Goal: Check status: Check status

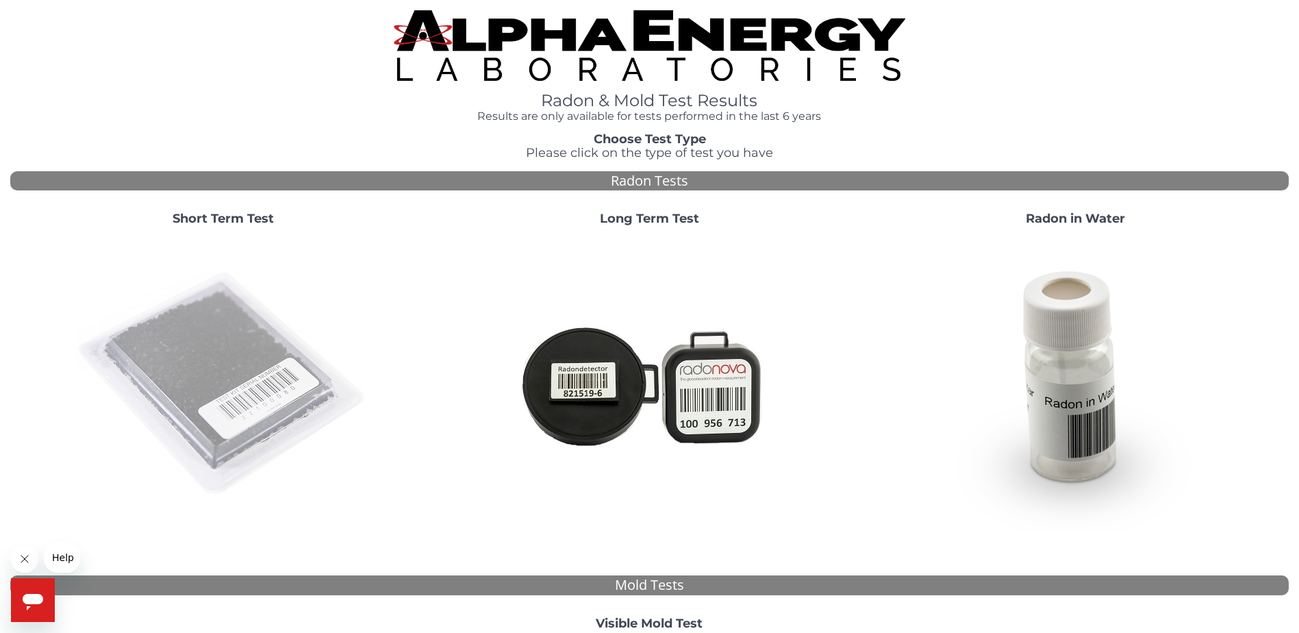
click at [217, 295] on img at bounding box center [223, 384] width 295 height 295
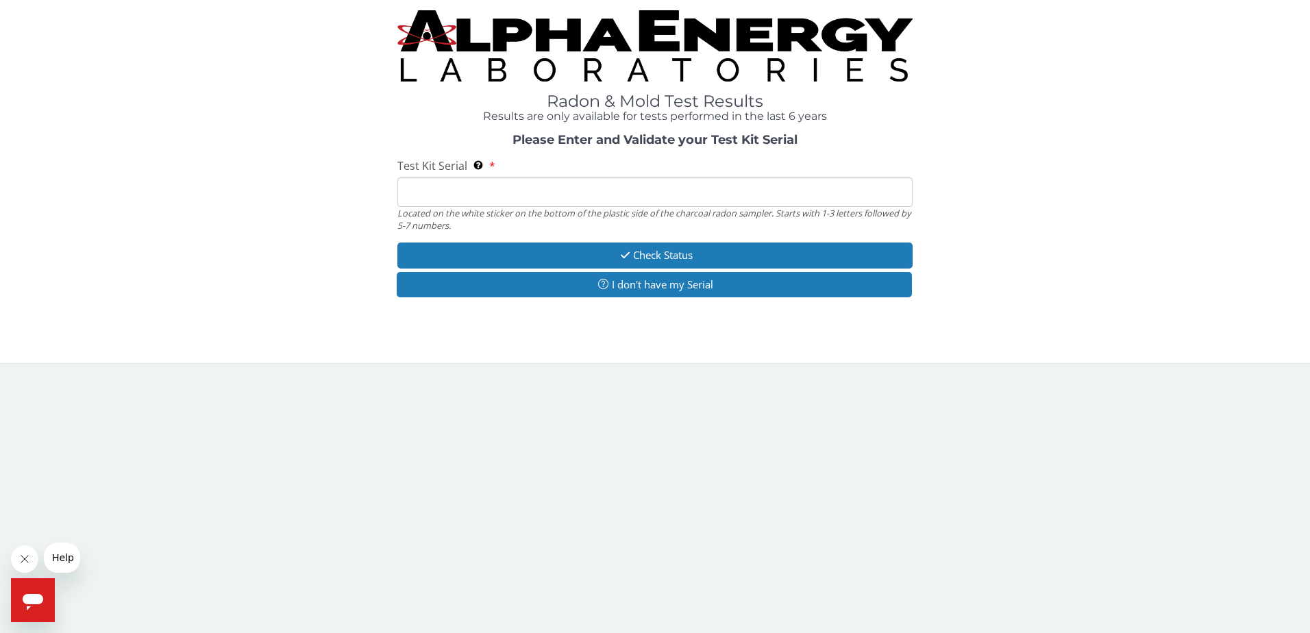
click at [433, 192] on input "Test Kit Serial Located on the white sticker on the bottom of the plastic side …" at bounding box center [655, 191] width 516 height 29
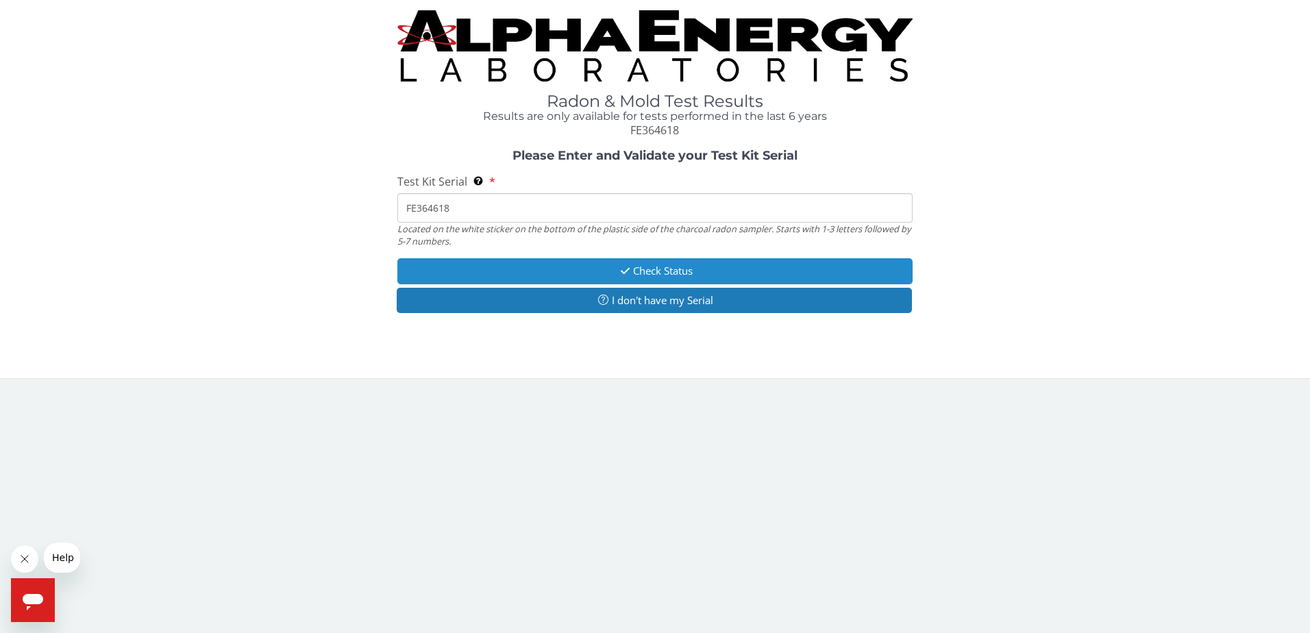
type input "FE364618"
click at [643, 270] on button "Check Status" at bounding box center [655, 270] width 516 height 25
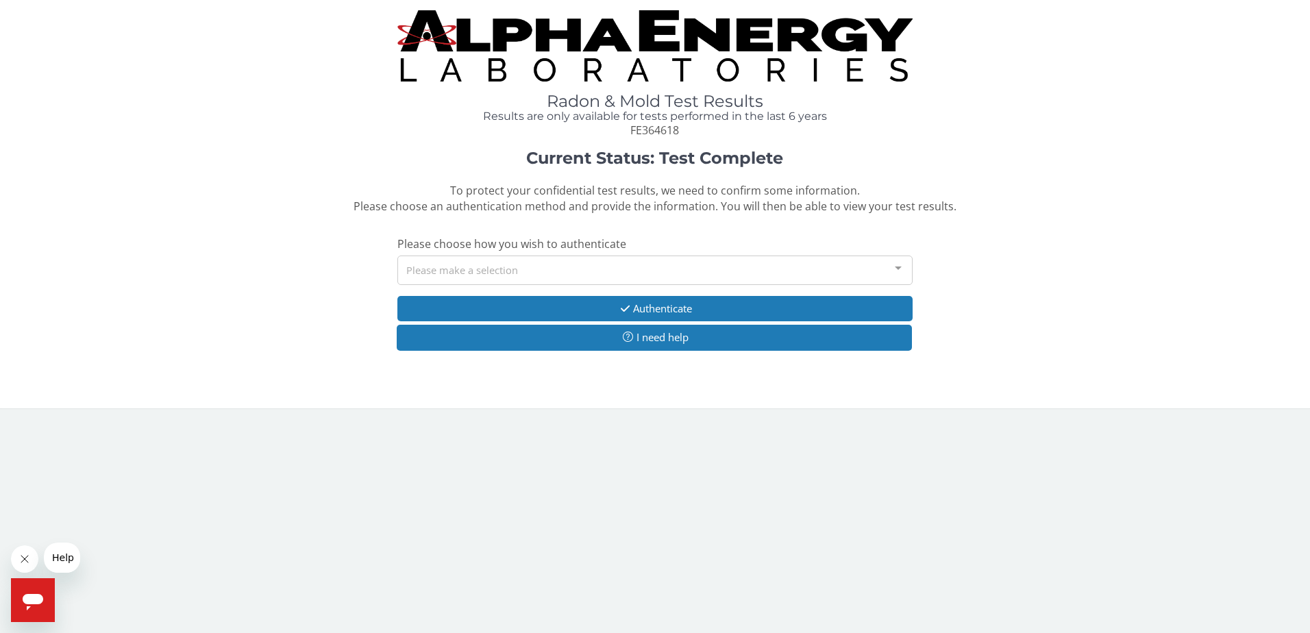
click at [901, 266] on div at bounding box center [897, 269] width 27 height 26
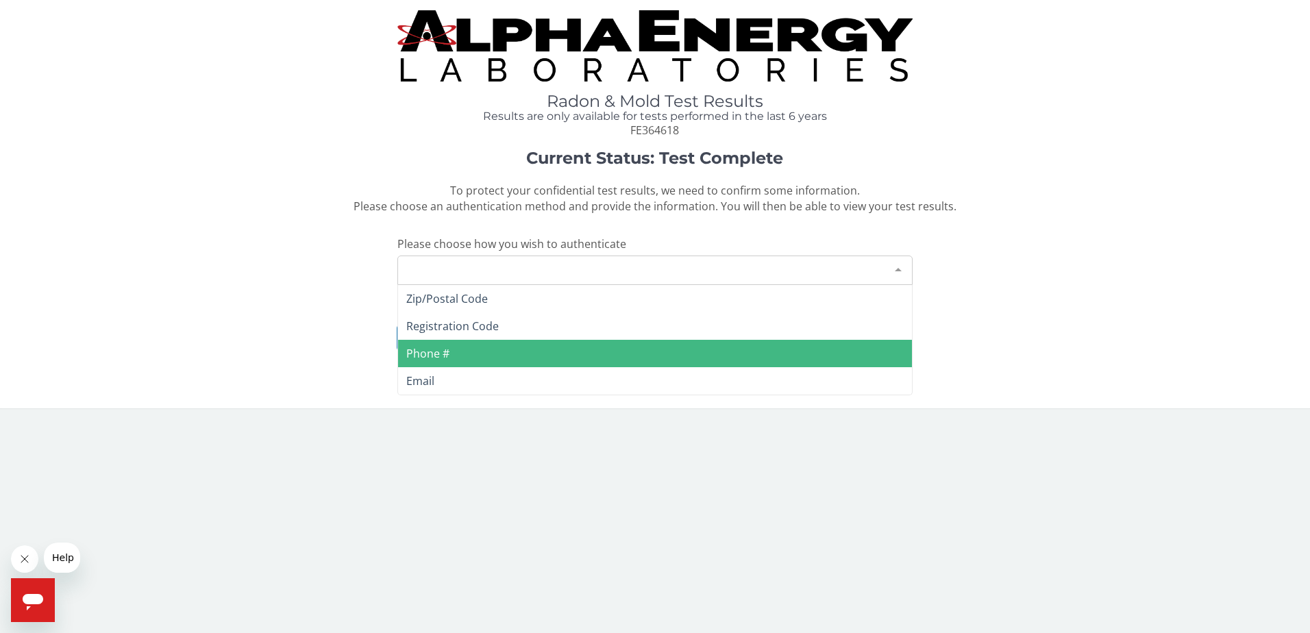
click at [478, 351] on span "Phone #" at bounding box center [655, 353] width 514 height 27
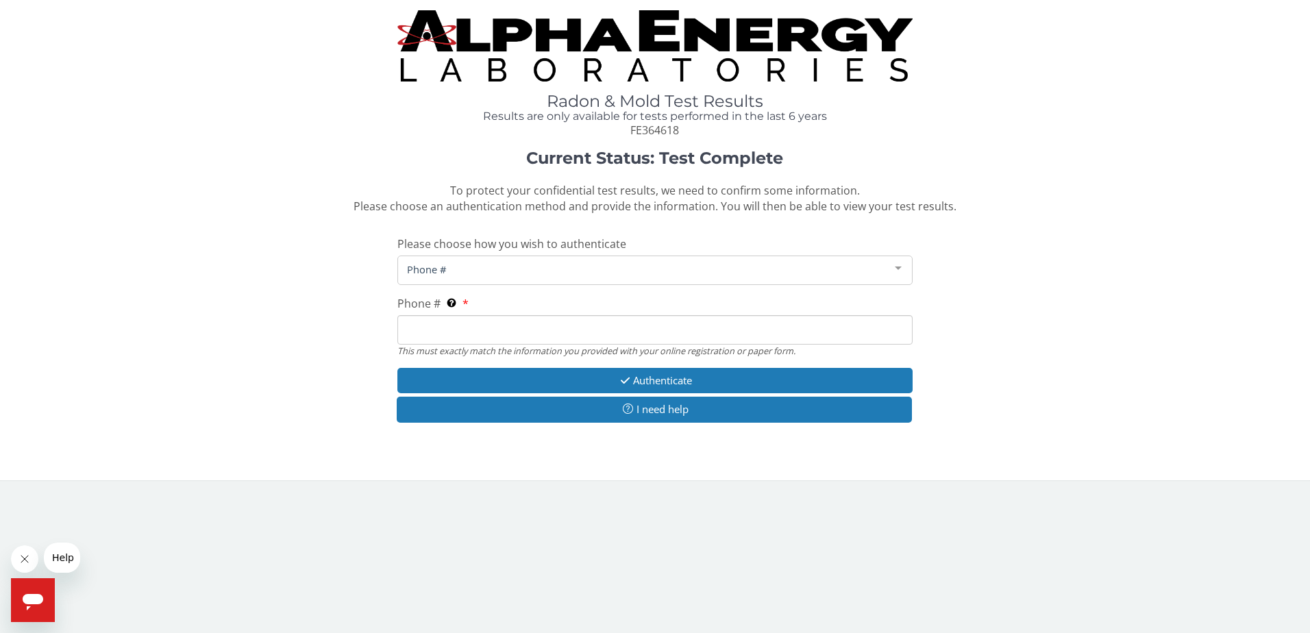
click at [22, 559] on icon "Close message from company" at bounding box center [24, 558] width 11 height 11
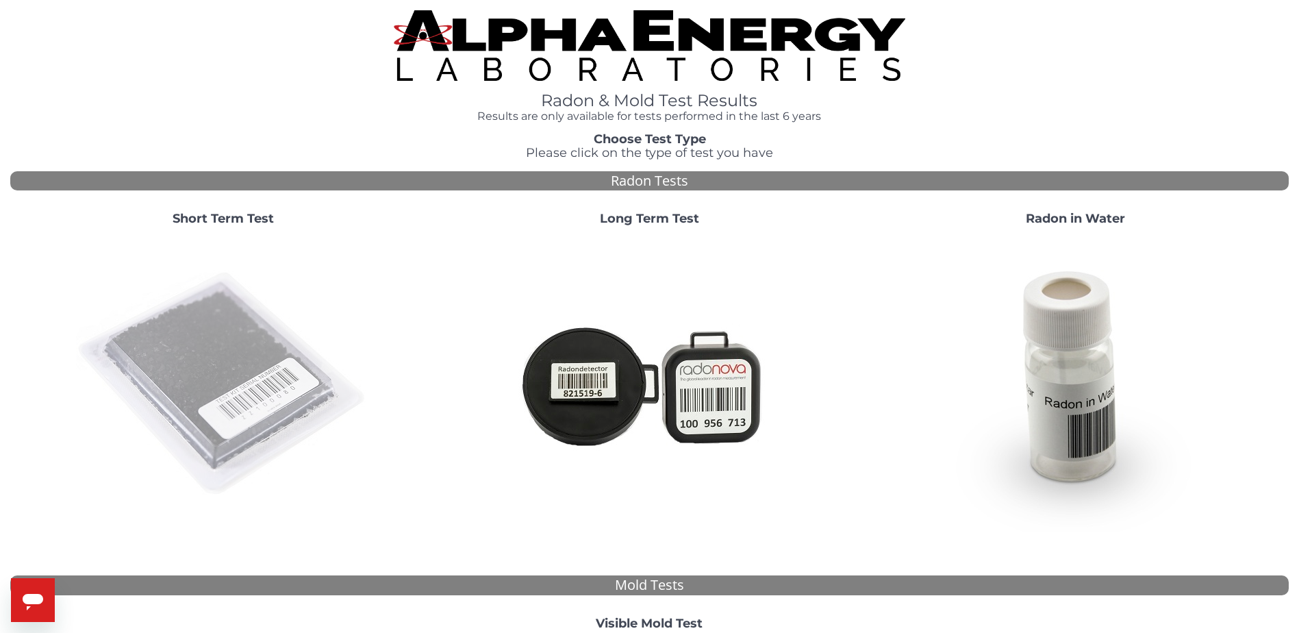
click at [214, 346] on img at bounding box center [223, 384] width 295 height 295
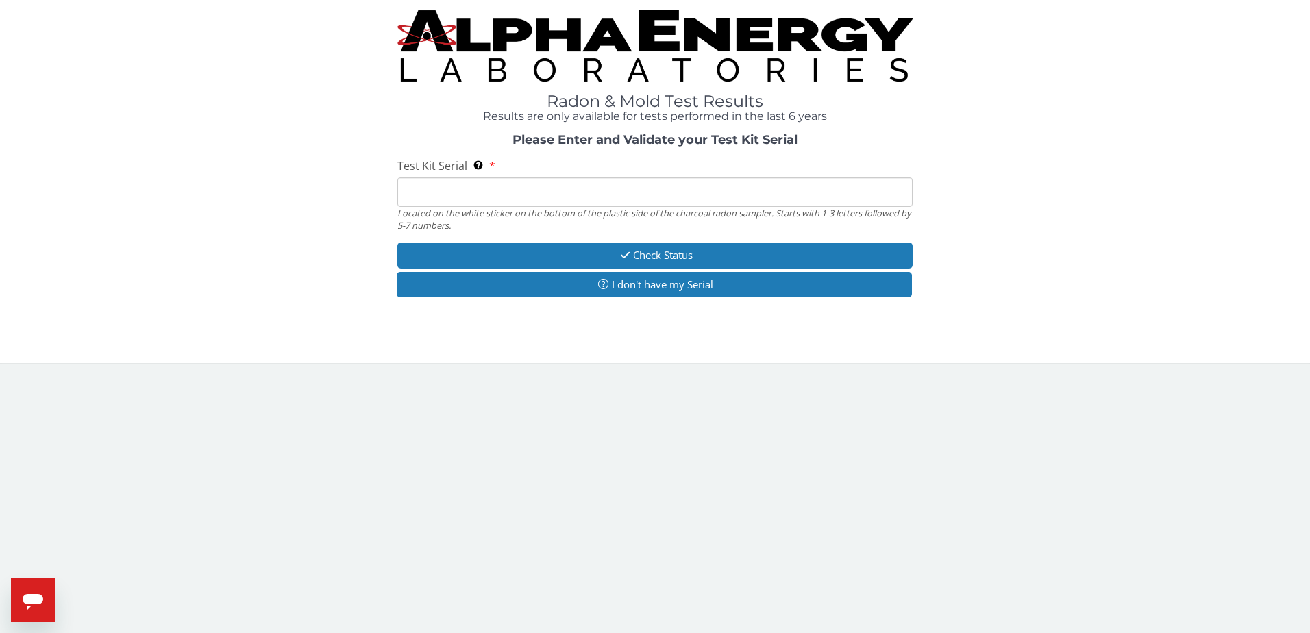
click at [478, 190] on input "Test Kit Serial Located on the white sticker on the bottom of the plastic side …" at bounding box center [655, 191] width 516 height 29
type input "FE364618"
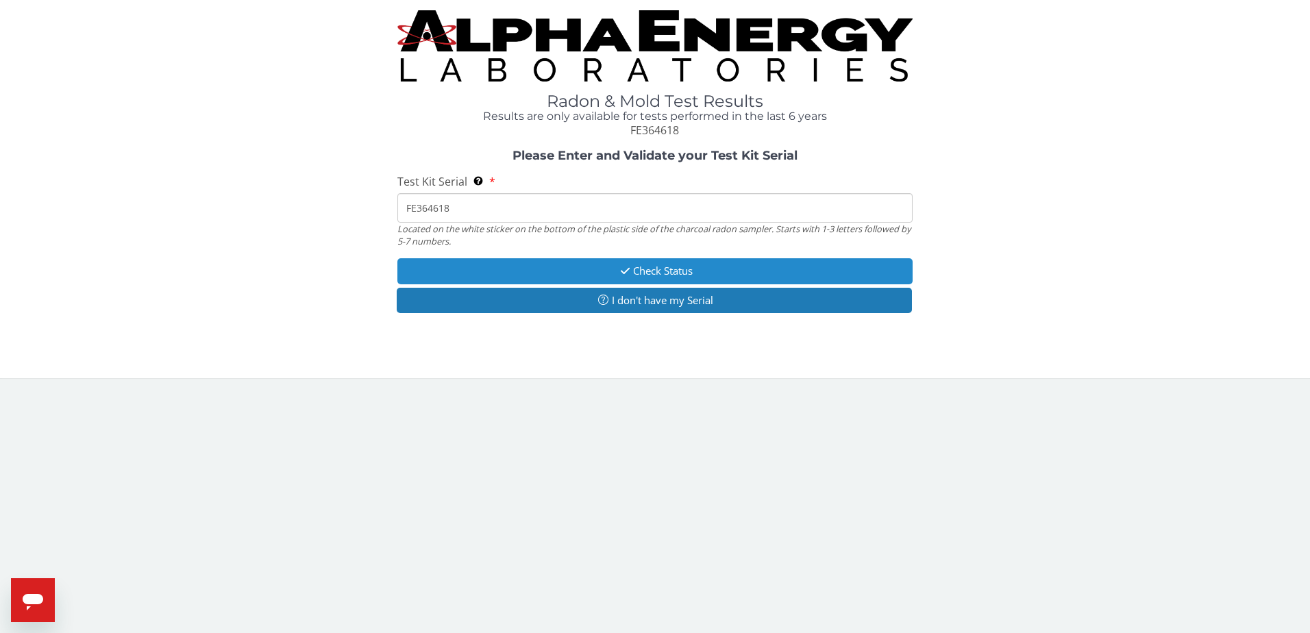
click at [657, 271] on button "Check Status" at bounding box center [655, 270] width 516 height 25
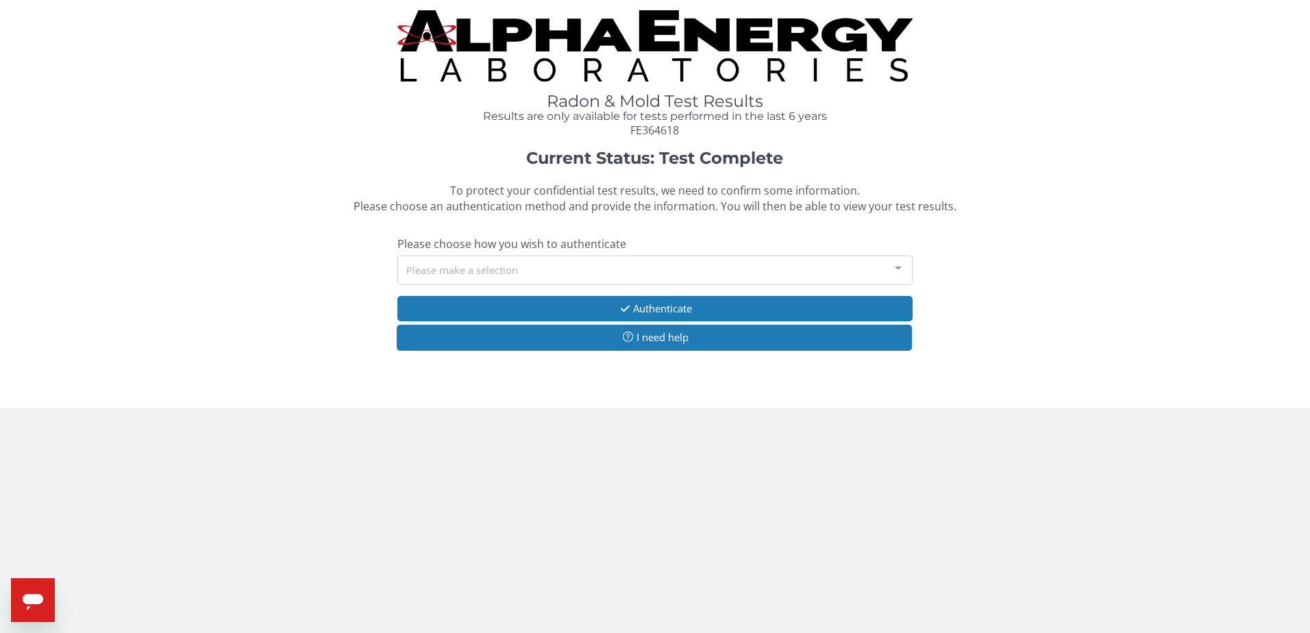
click at [897, 267] on div at bounding box center [897, 269] width 27 height 26
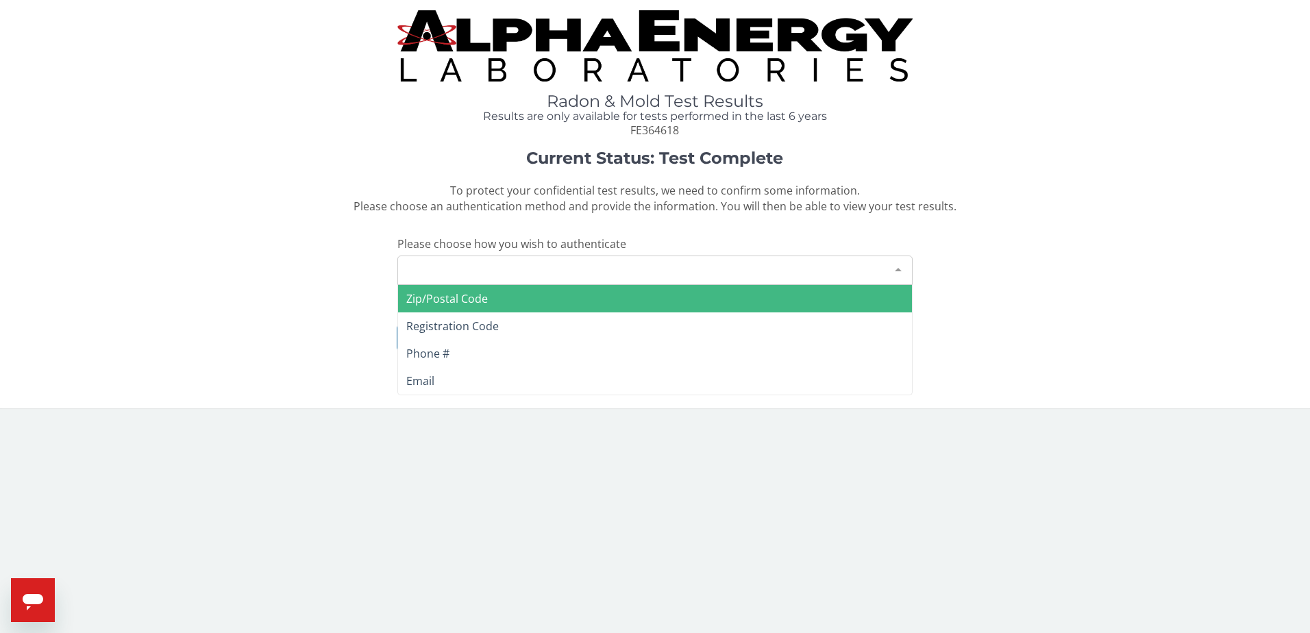
click at [450, 303] on span "Zip/Postal Code" at bounding box center [447, 298] width 82 height 15
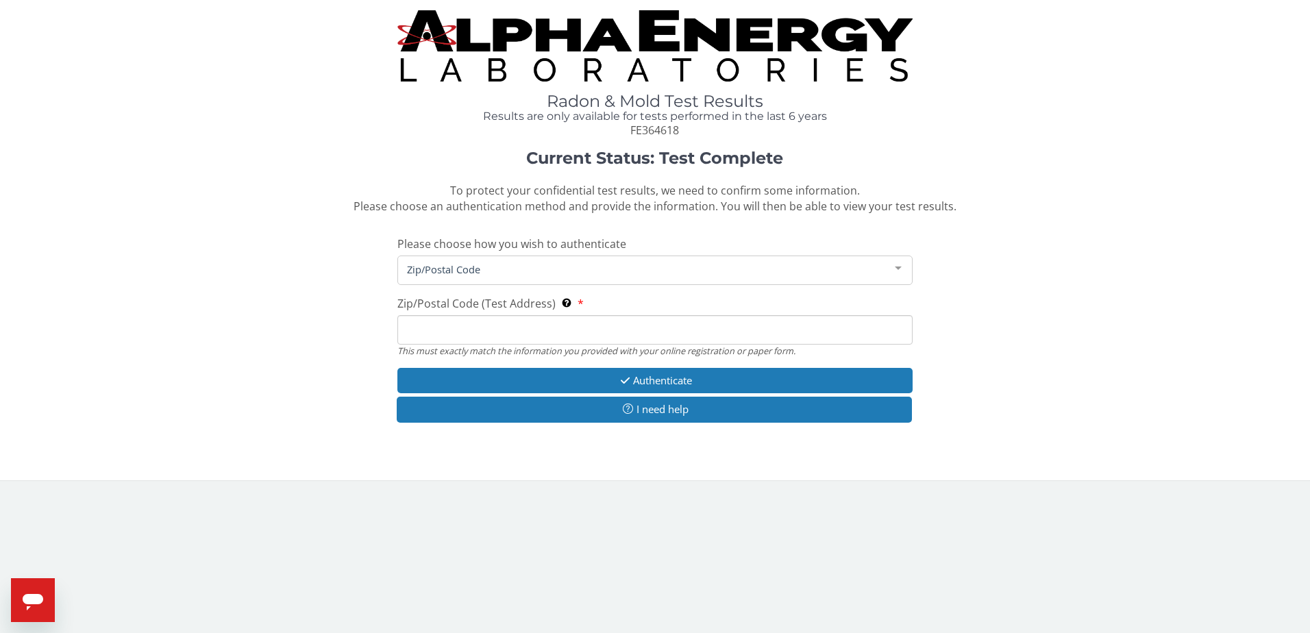
click at [449, 334] on input "Zip/Postal Code (Test Address) This must exactly match the information you prov…" at bounding box center [655, 329] width 516 height 29
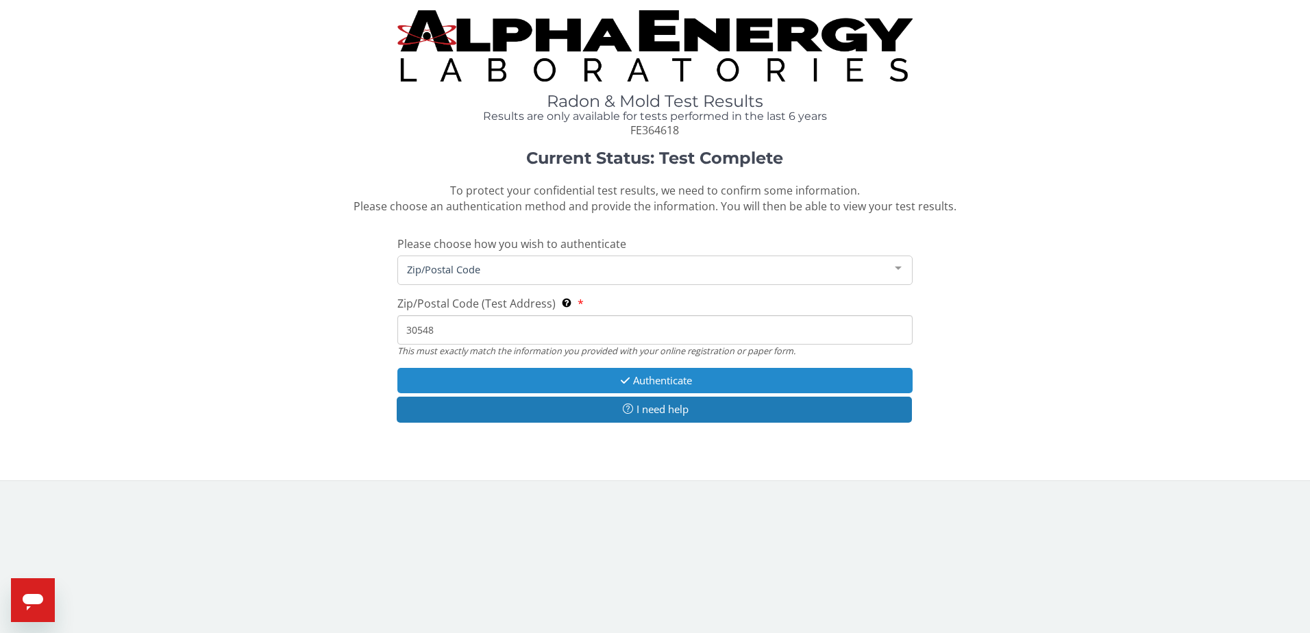
type input "30548"
click at [619, 376] on icon "button" at bounding box center [625, 380] width 16 height 10
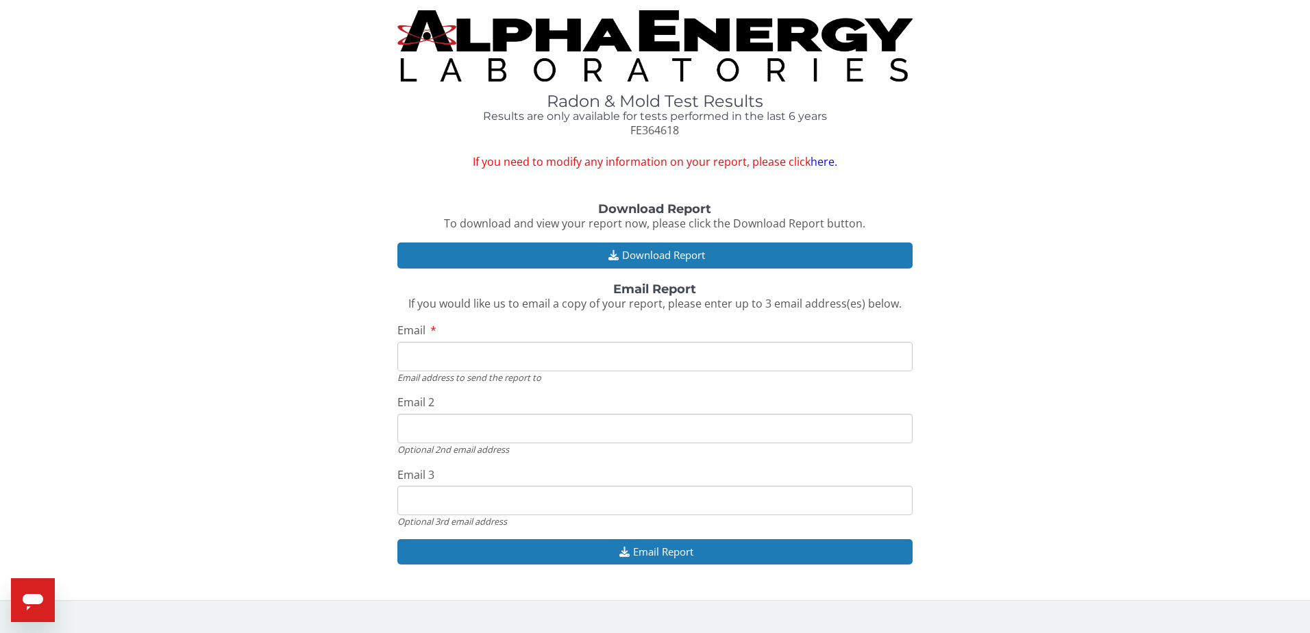
click at [440, 357] on input "Email" at bounding box center [655, 356] width 516 height 29
type input "ed.flanagan@schwans.com"
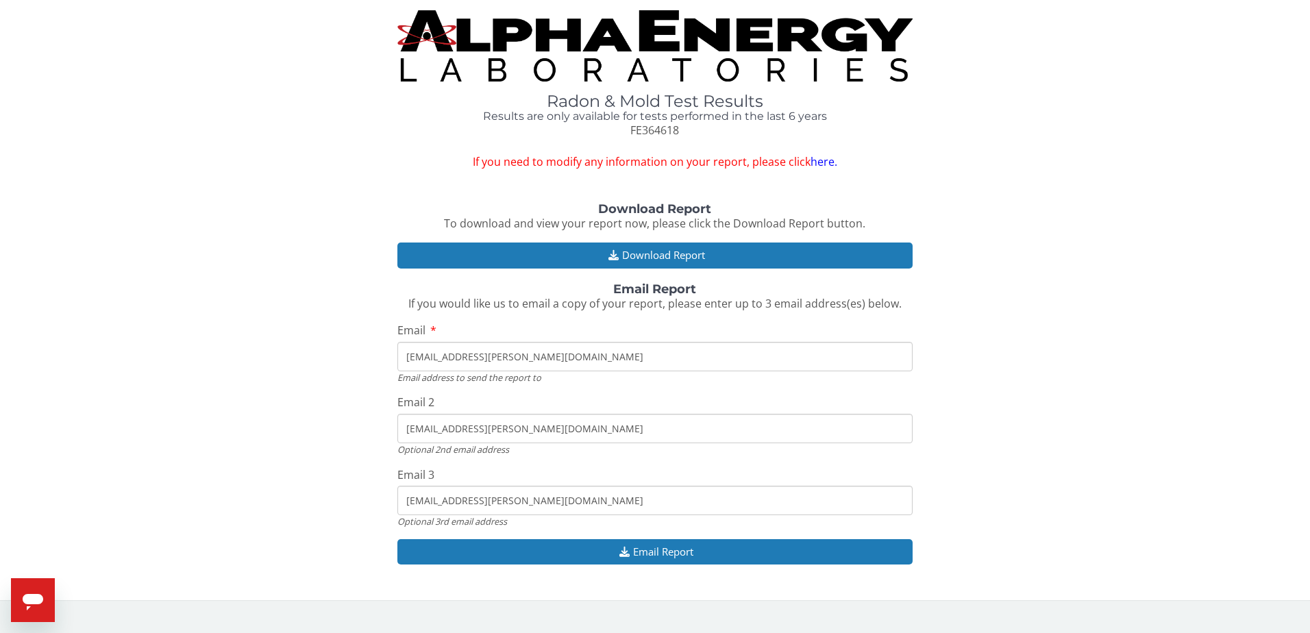
drag, startPoint x: 545, startPoint y: 360, endPoint x: 341, endPoint y: 349, distance: 204.4
click at [341, 349] on div "Download Report To download and view your report now, please click the Download…" at bounding box center [654, 391] width 1289 height 376
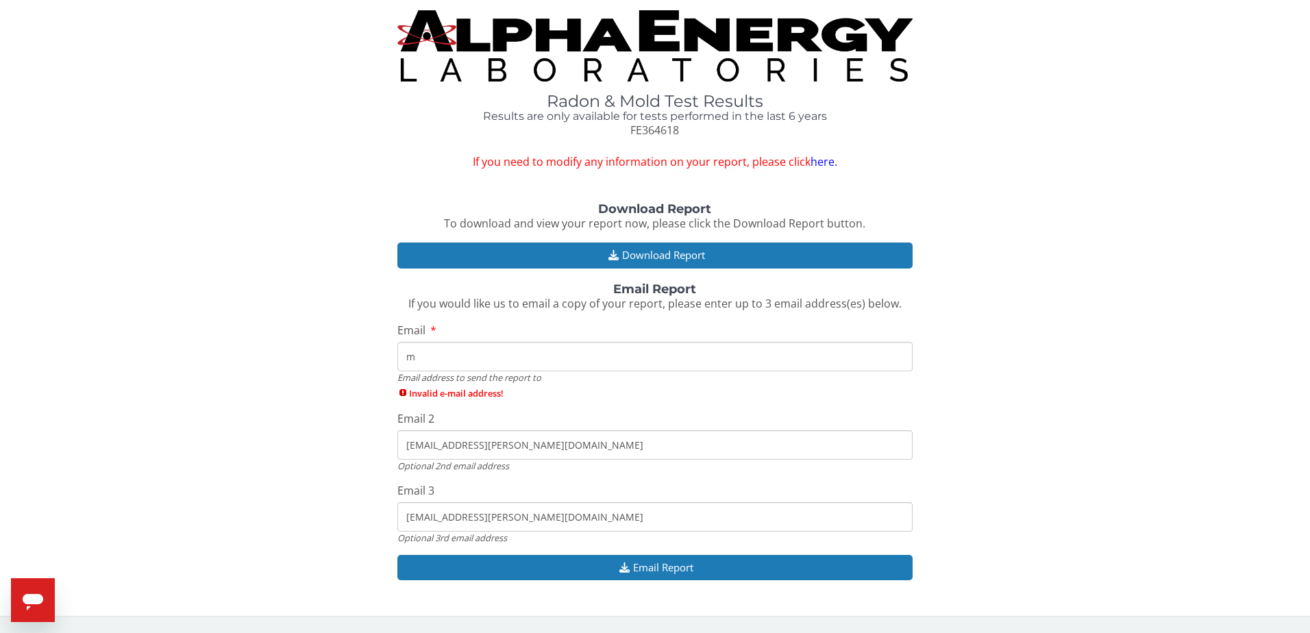
type input "m.flanagan0812@gmail.com"
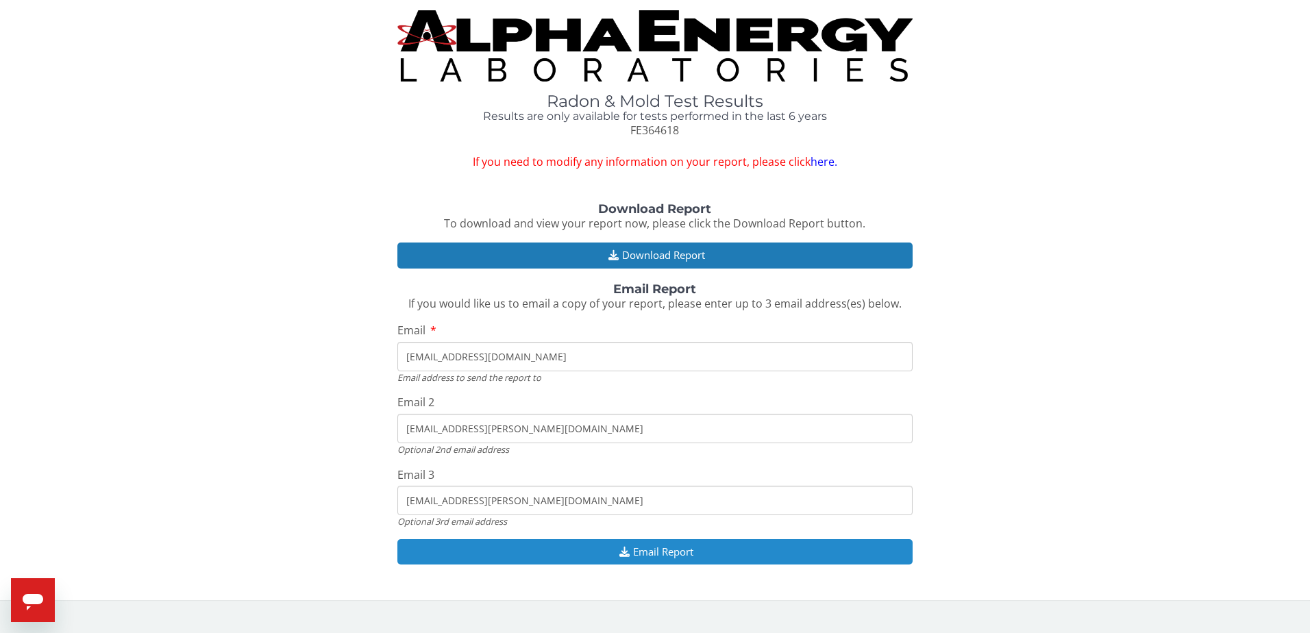
click at [653, 549] on button "Email Report" at bounding box center [655, 551] width 516 height 25
